Goal: Task Accomplishment & Management: Manage account settings

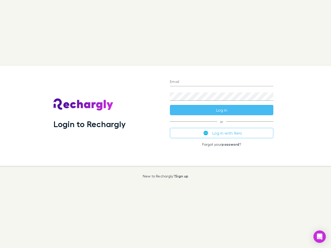
click at [165, 124] on div "Login to Rechargly" at bounding box center [107, 116] width 116 height 100
click at [221, 82] on input "Email" at bounding box center [221, 82] width 103 height 8
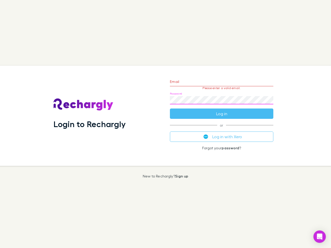
click at [221, 110] on form "Email Please enter a valid email. Password Log in" at bounding box center [221, 96] width 103 height 45
click at [221, 133] on div "Email Please enter a valid email. Password Log in or Log in with Xero Forgot yo…" at bounding box center [222, 116] width 112 height 100
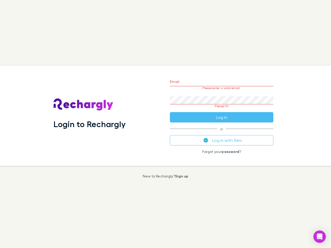
click at [319, 237] on icon "Open Intercom Messenger" at bounding box center [319, 236] width 5 height 6
